Goal: Task Accomplishment & Management: Complete application form

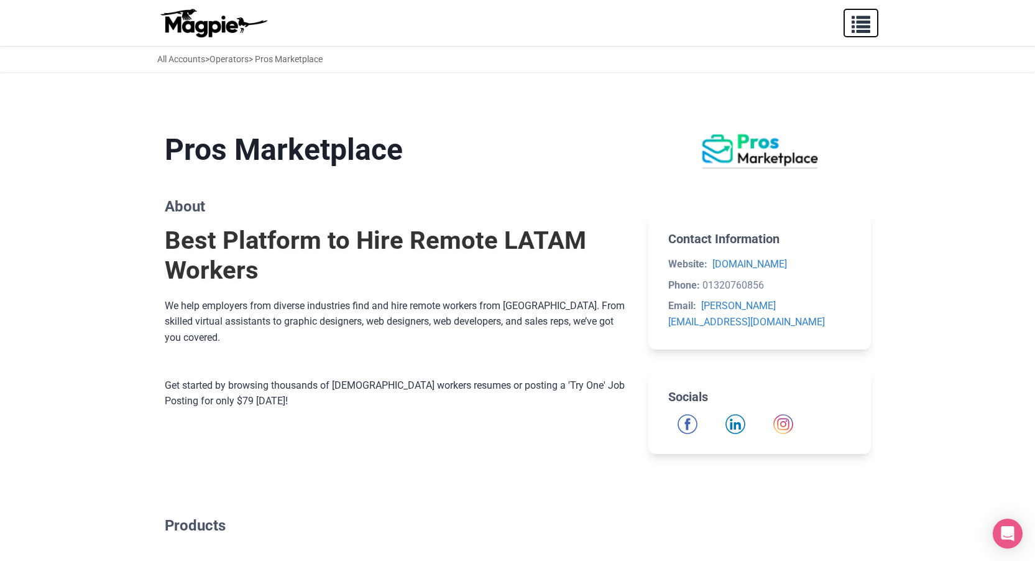
click at [859, 25] on span "button" at bounding box center [861, 21] width 19 height 19
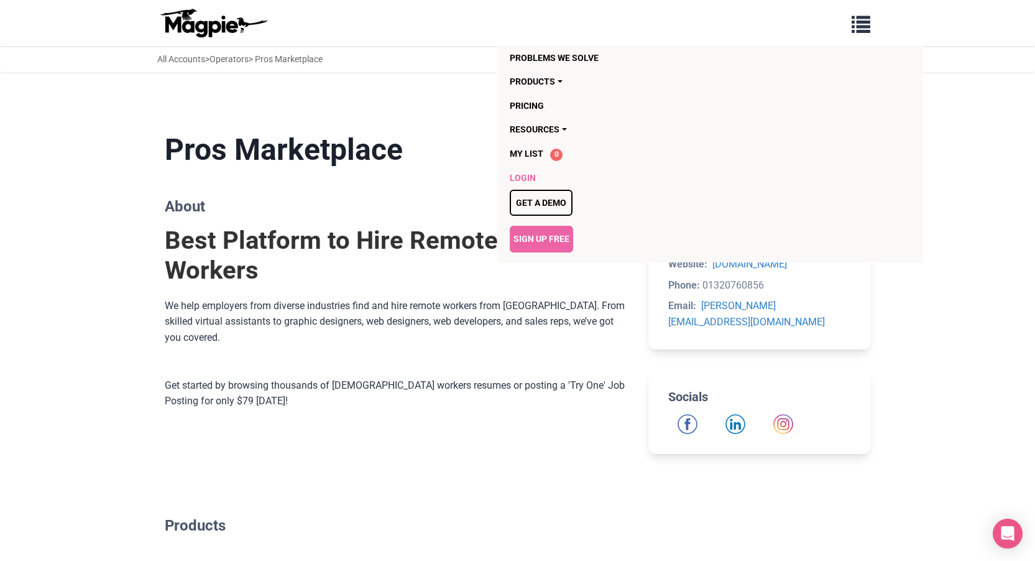
click at [526, 173] on link "Login" at bounding box center [639, 178] width 258 height 24
click at [542, 231] on link "Sign Up Free" at bounding box center [541, 239] width 63 height 26
click at [547, 240] on link "Sign Up Free" at bounding box center [541, 239] width 63 height 26
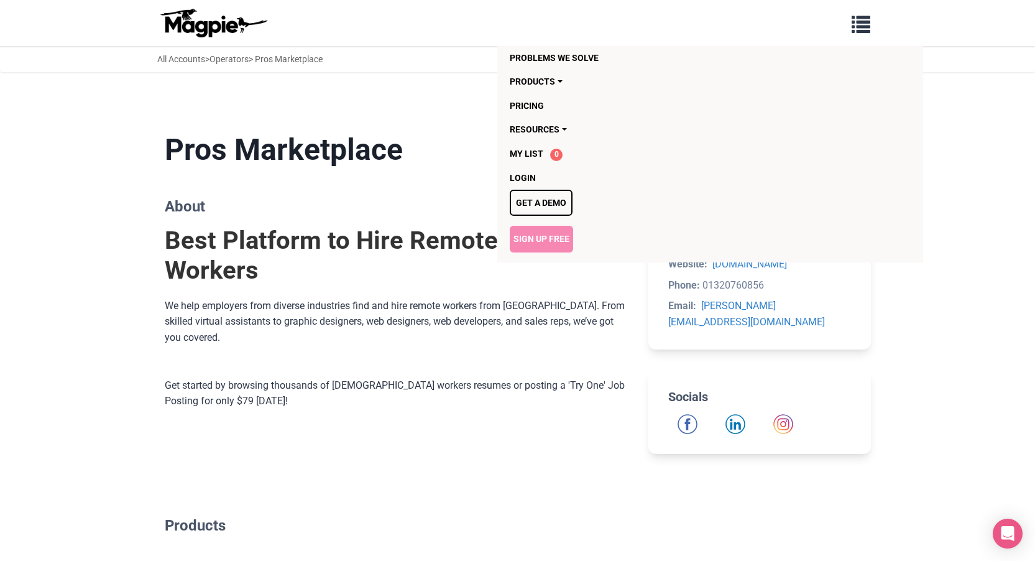
click at [547, 240] on link "Sign Up Free" at bounding box center [541, 239] width 63 height 26
click at [534, 169] on link "Login" at bounding box center [639, 178] width 258 height 24
click at [530, 176] on link "Login" at bounding box center [639, 178] width 258 height 24
click at [531, 243] on link "Sign Up Free" at bounding box center [541, 239] width 63 height 26
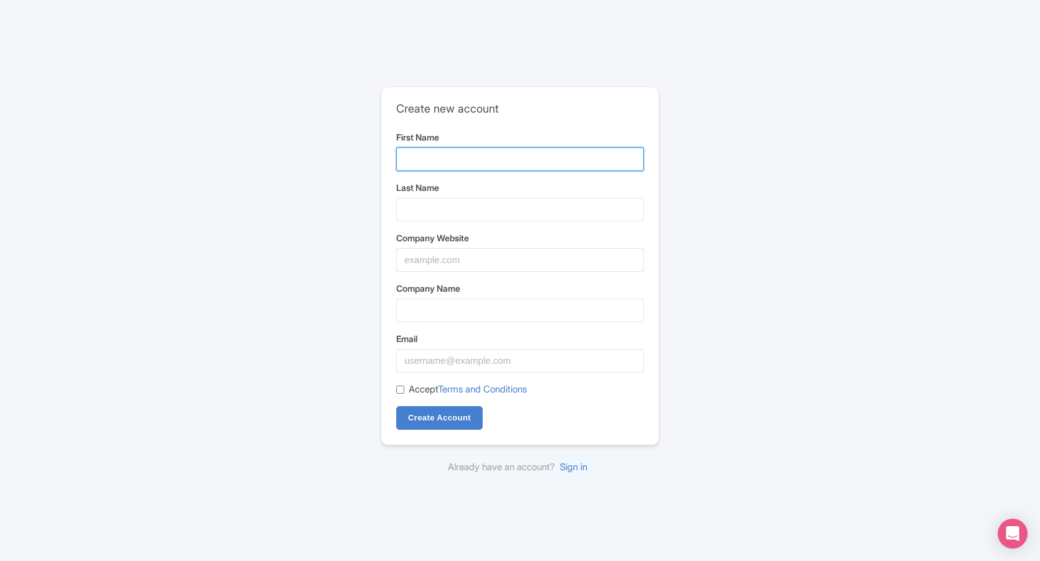
click at [469, 164] on input "First Name" at bounding box center [519, 159] width 247 height 24
type input "[PERSON_NAME]"
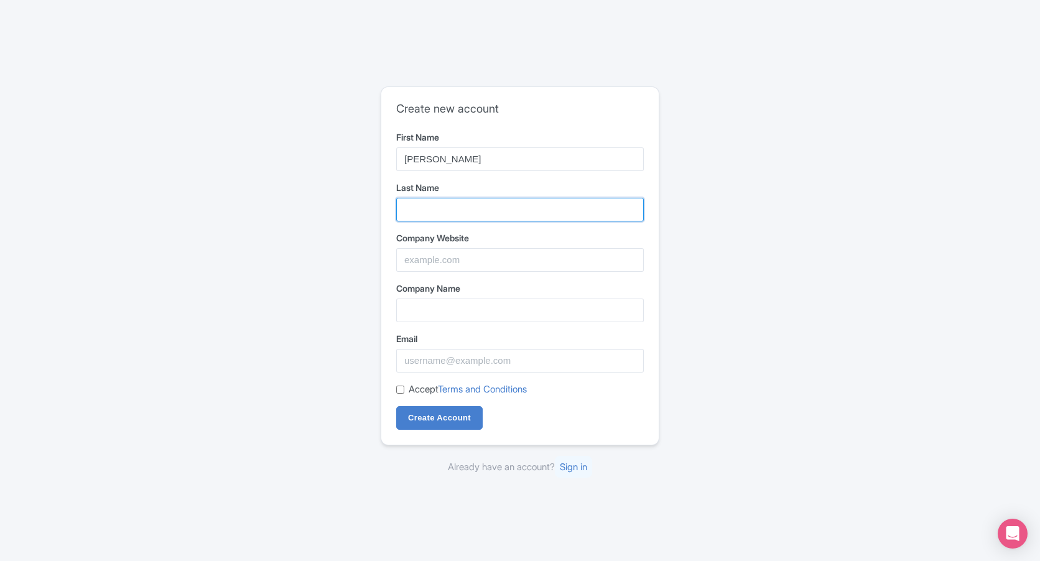
type input "[PERSON_NAME]"
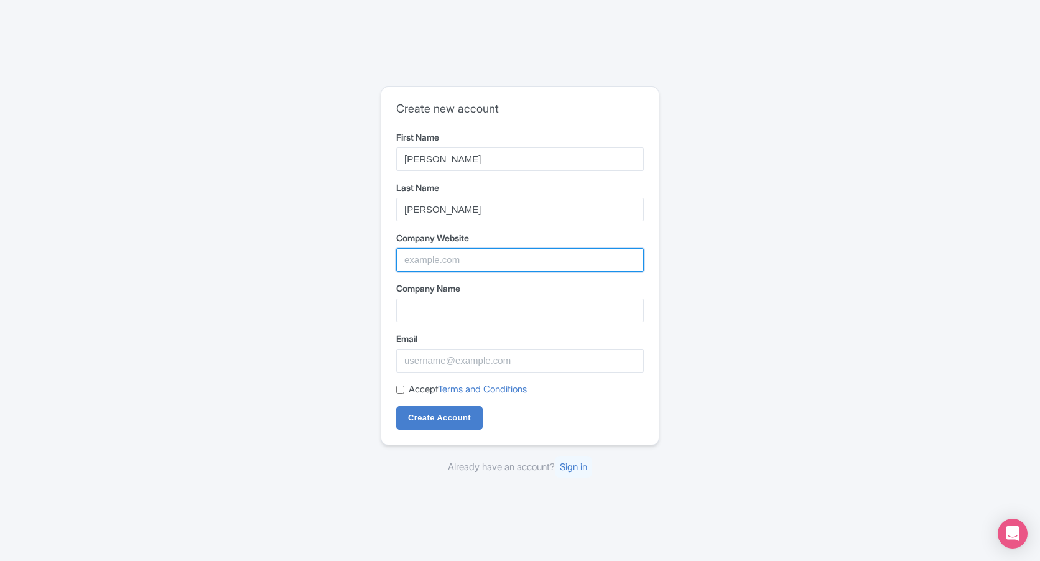
type input "Talentelgia Technologies"
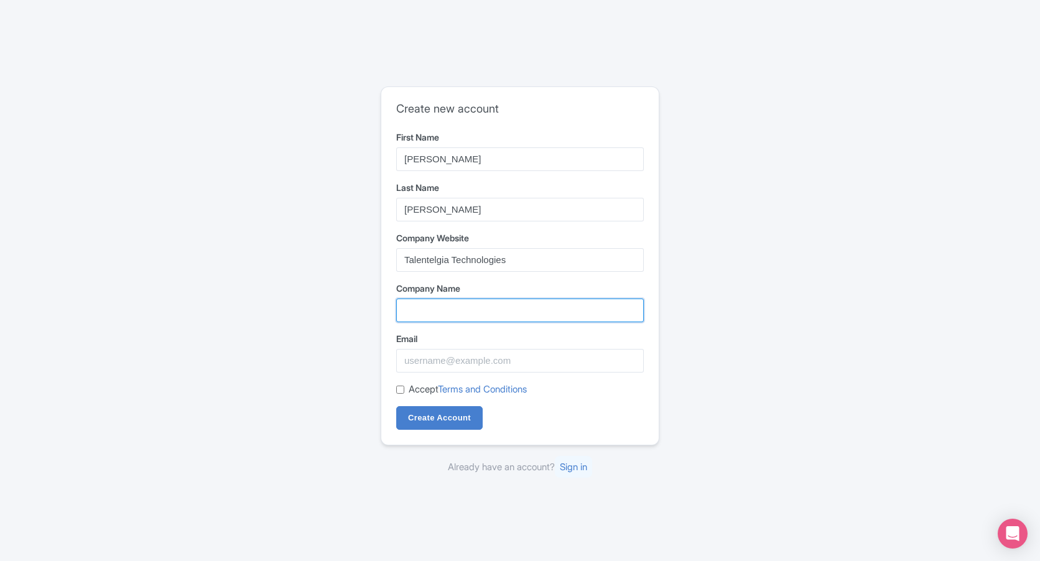
type input "Talentelgia Technologies"
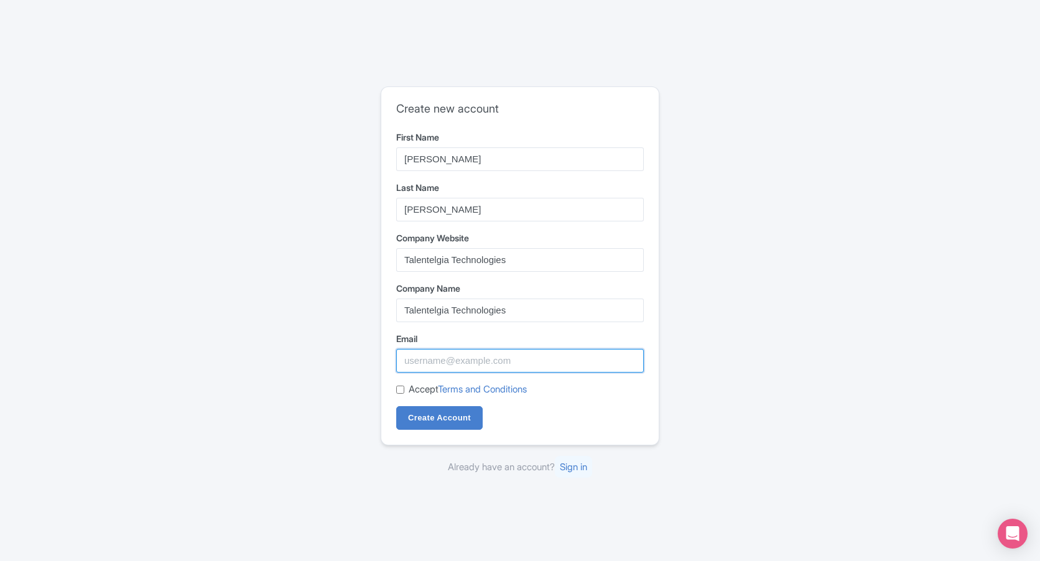
type input "[EMAIL_ADDRESS][DOMAIN_NAME]"
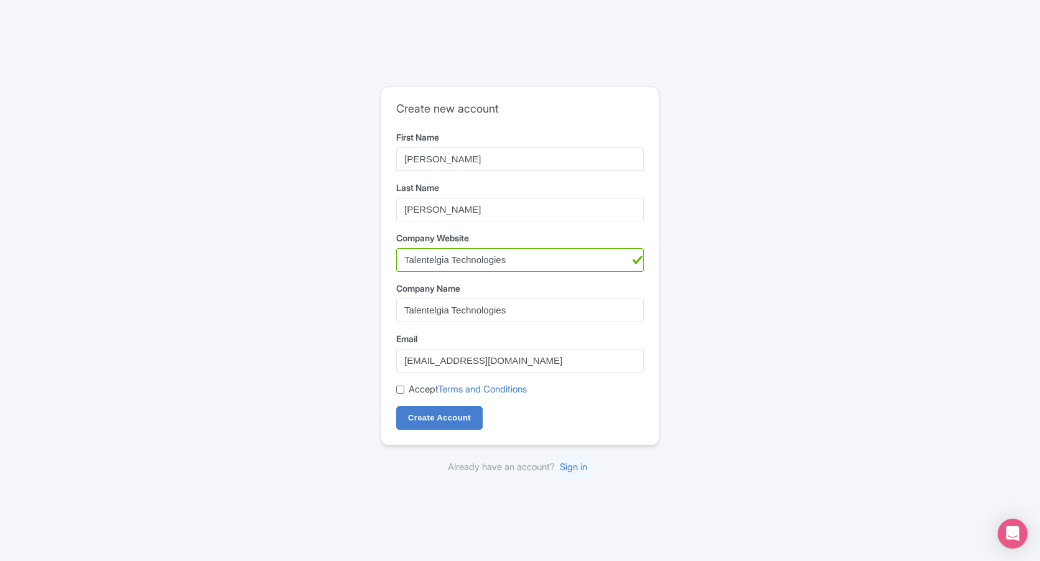
click at [400, 392] on input "Accept Terms and Conditions" at bounding box center [400, 390] width 8 height 8
checkbox input "true"
drag, startPoint x: 407, startPoint y: 420, endPoint x: 408, endPoint y: 413, distance: 7.0
click at [408, 413] on input "Create Account" at bounding box center [439, 418] width 86 height 24
click at [639, 560] on img at bounding box center [520, 568] width 1040 height 14
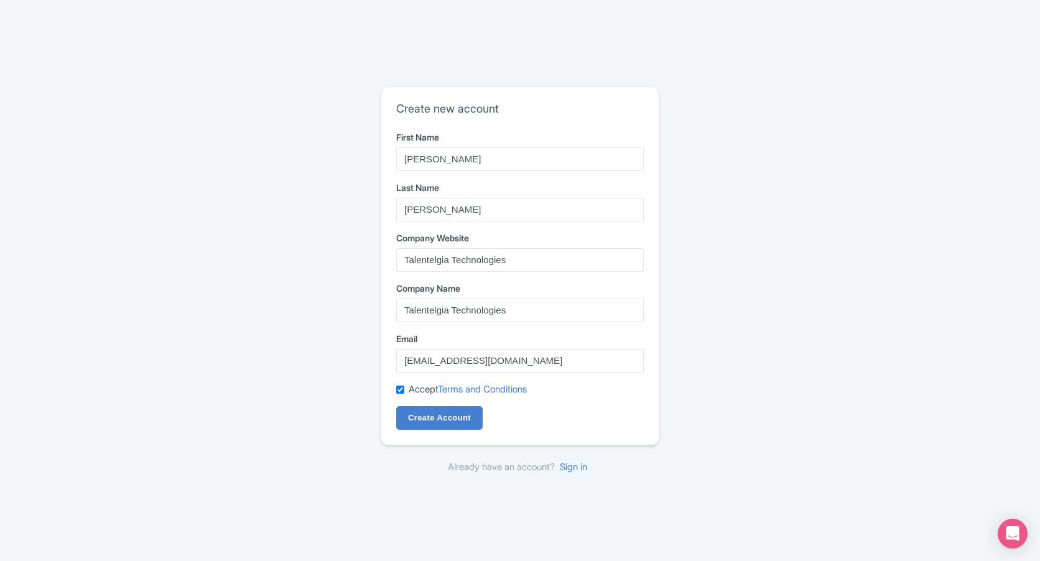
type input "https://www.talentelgia.com/"
click at [458, 410] on input "Create Account" at bounding box center [439, 418] width 86 height 24
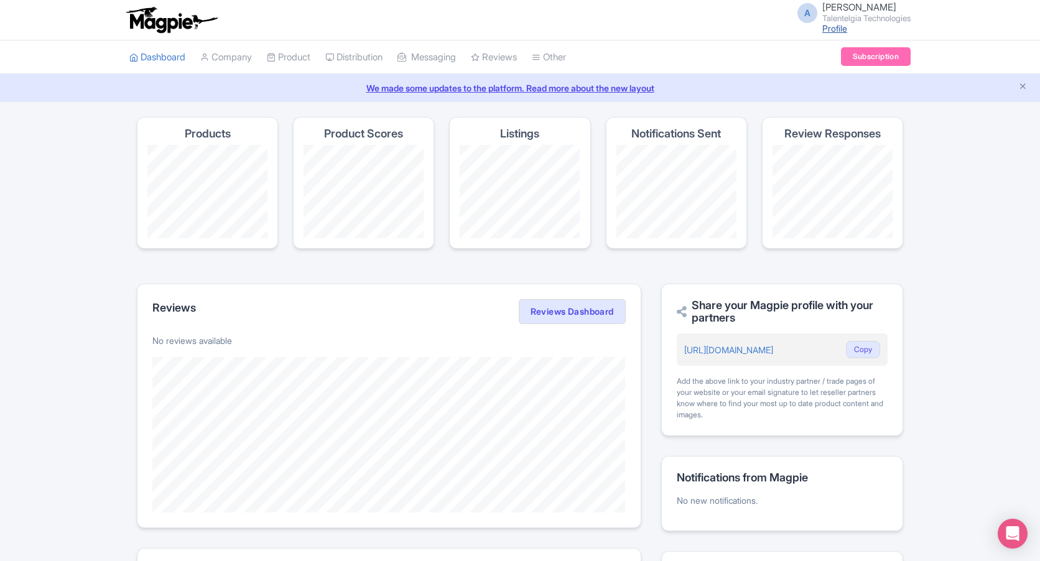
click at [823, 27] on link "Profile" at bounding box center [834, 28] width 25 height 11
click at [825, 26] on link "Profile" at bounding box center [834, 28] width 25 height 11
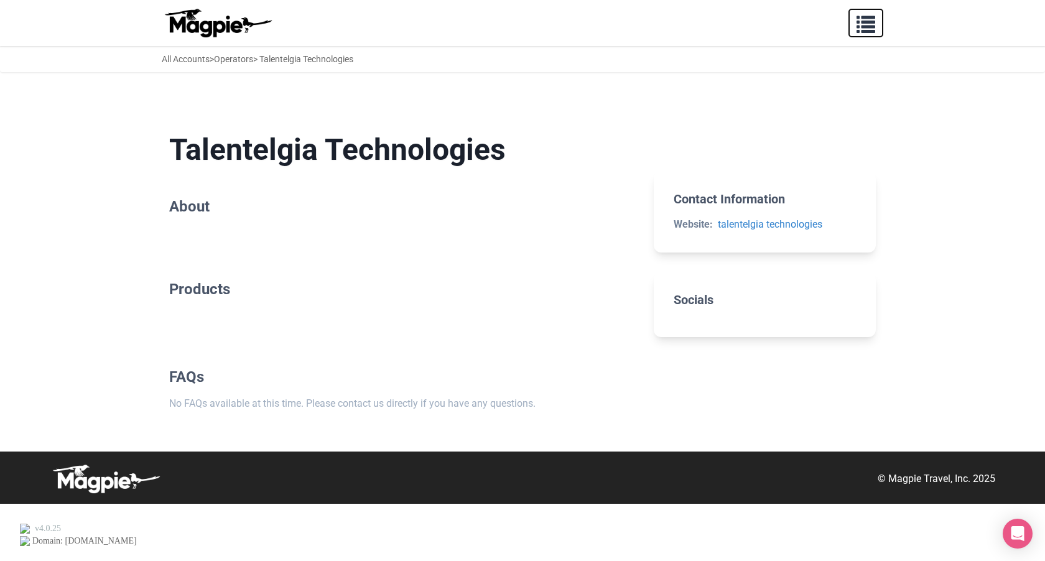
click at [871, 24] on span "button" at bounding box center [865, 21] width 19 height 19
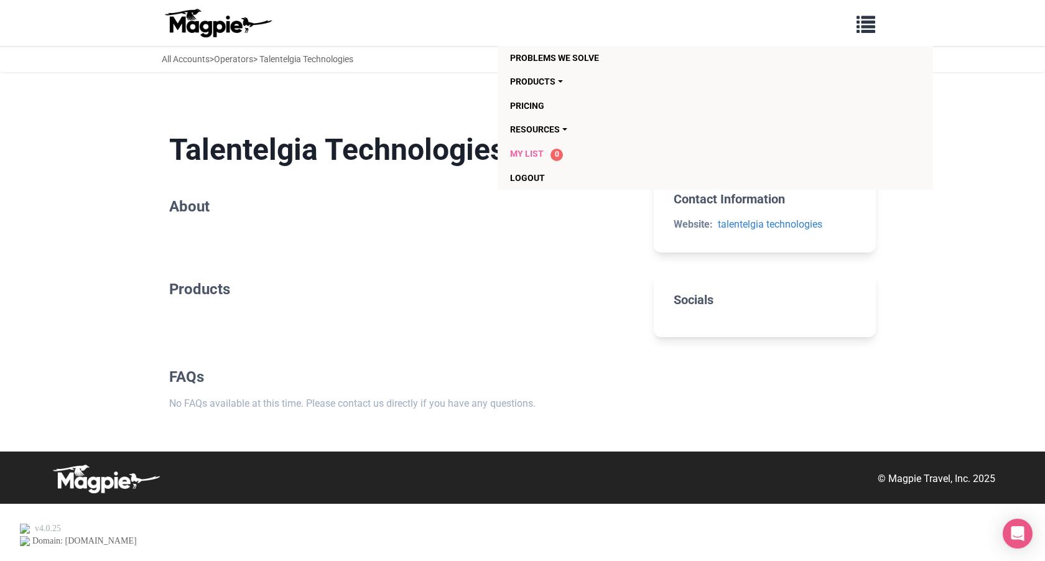
click at [527, 151] on span "My List" at bounding box center [527, 154] width 34 height 10
